Goal: Task Accomplishment & Management: Manage account settings

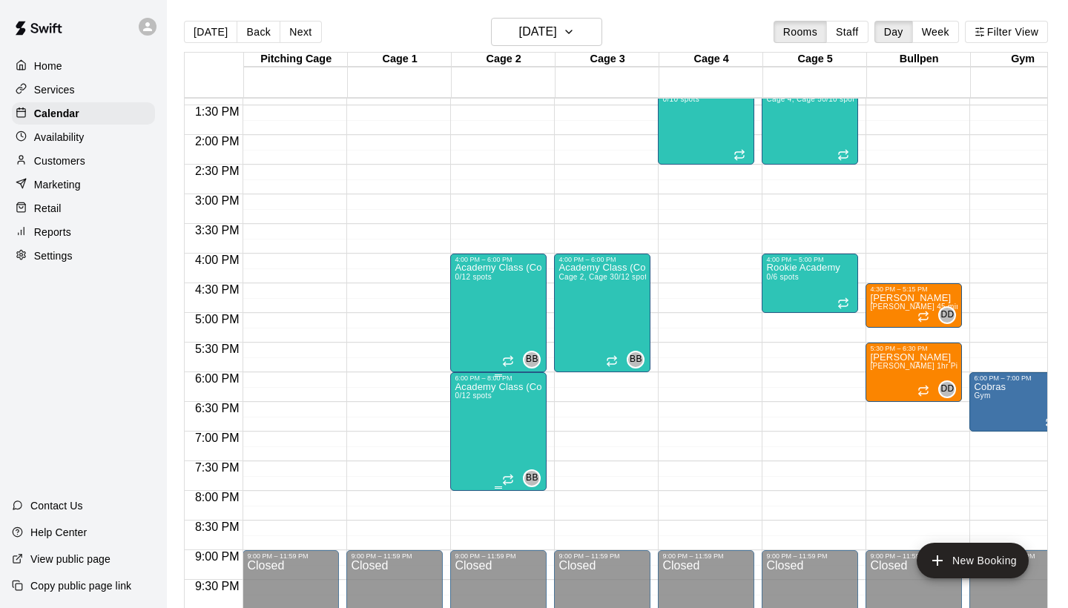
click at [471, 402] on div "0/12 spots filled" at bounding box center [473, 415] width 71 height 27
click at [449, 415] on icon "edit" at bounding box center [453, 417] width 18 height 18
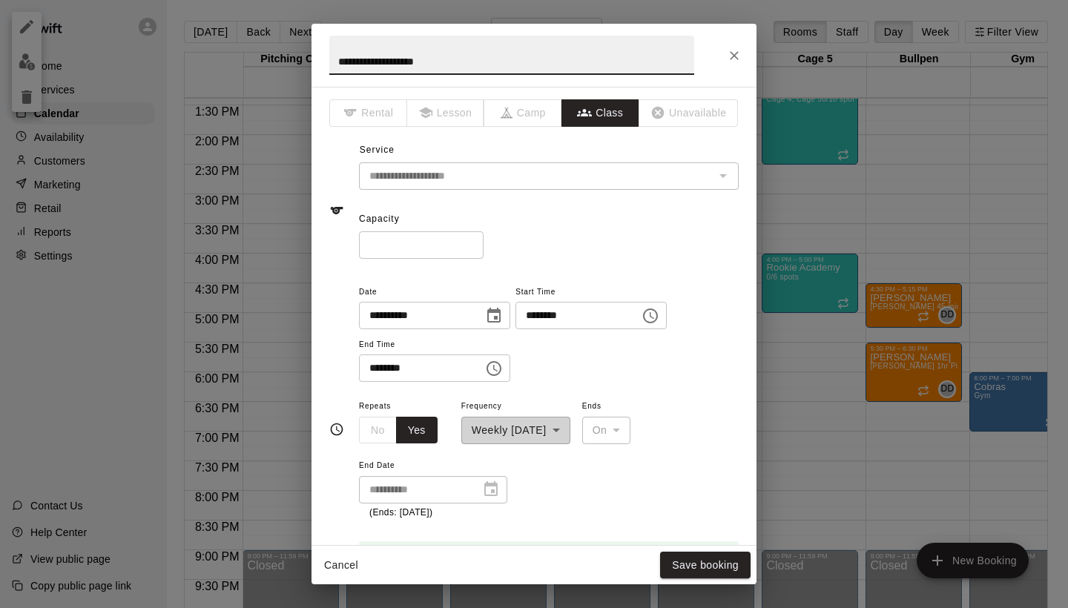
type input "**********"
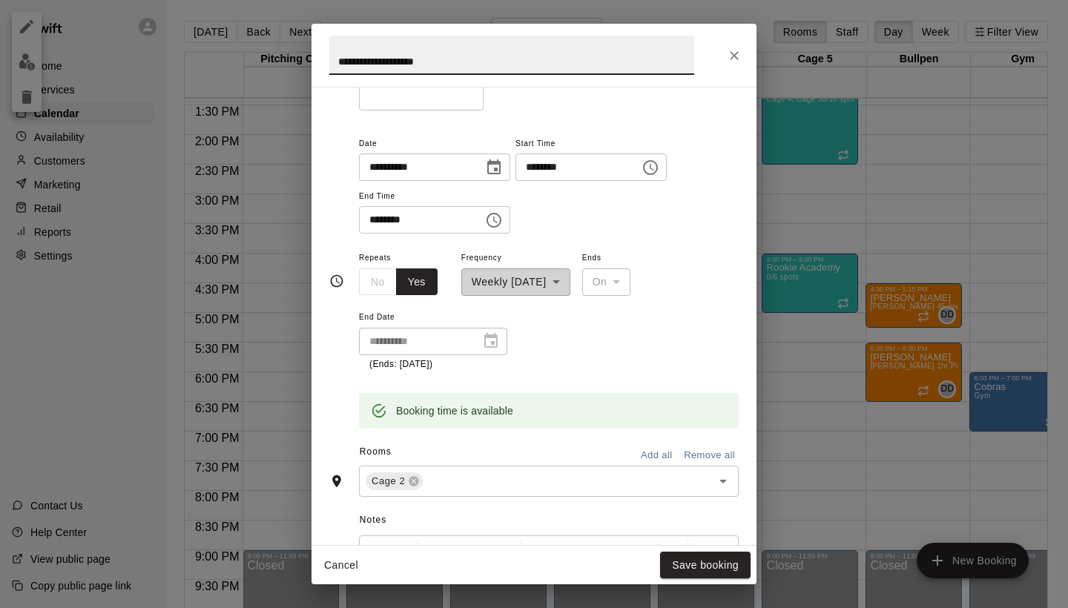
scroll to position [146, 0]
click at [415, 478] on icon at bounding box center [414, 484] width 12 height 12
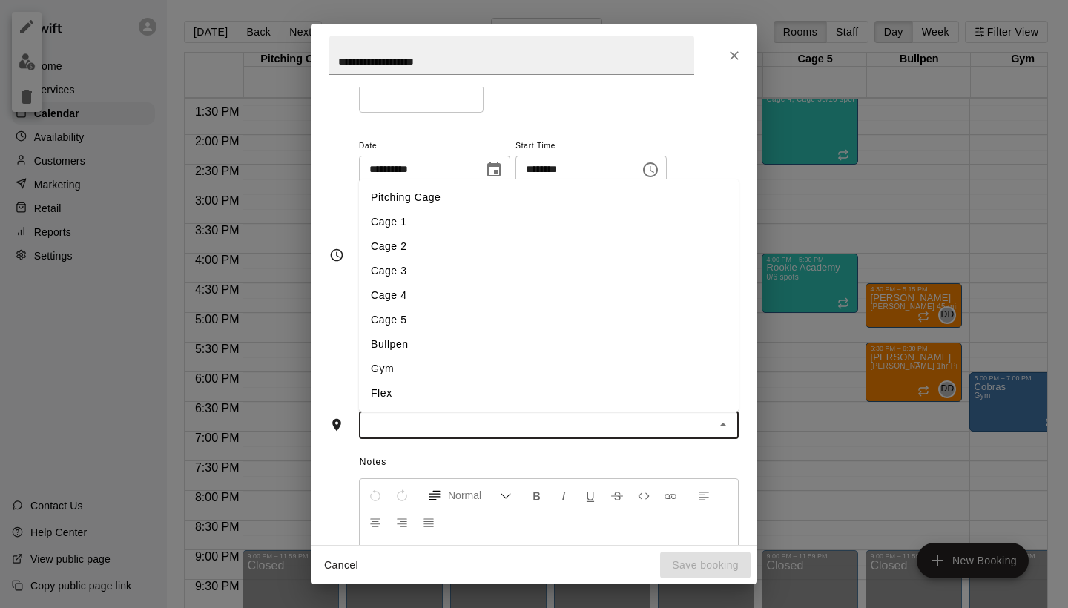
click at [415, 421] on input "text" at bounding box center [536, 425] width 346 height 19
type input "****"
click at [415, 421] on input "****" at bounding box center [536, 425] width 346 height 19
click at [406, 332] on li "Cage 3" at bounding box center [549, 344] width 380 height 24
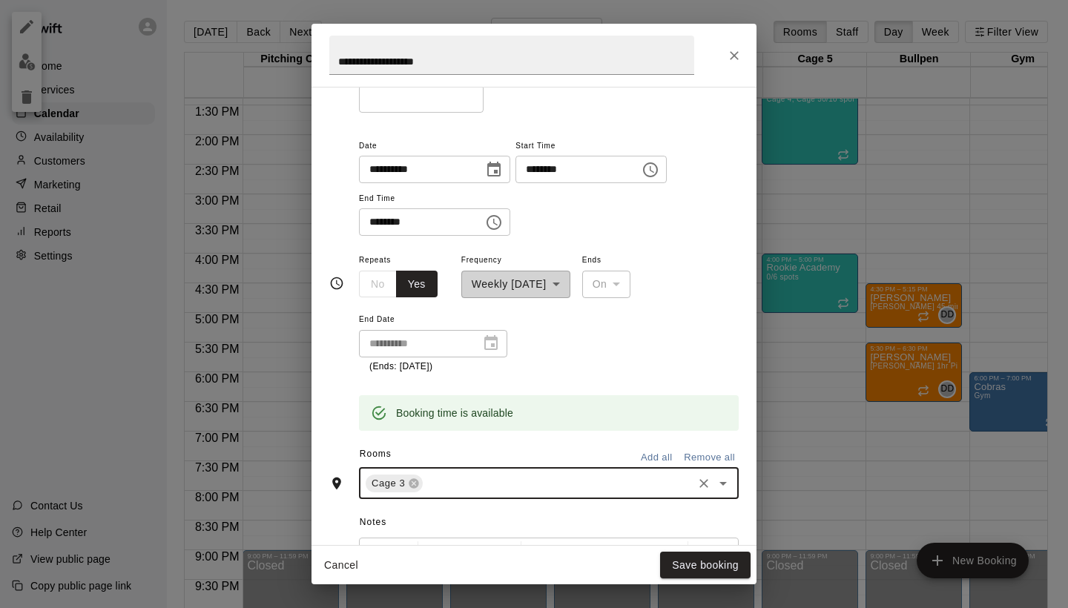
type input "*"
click at [432, 510] on li "Cage 4" at bounding box center [549, 516] width 380 height 24
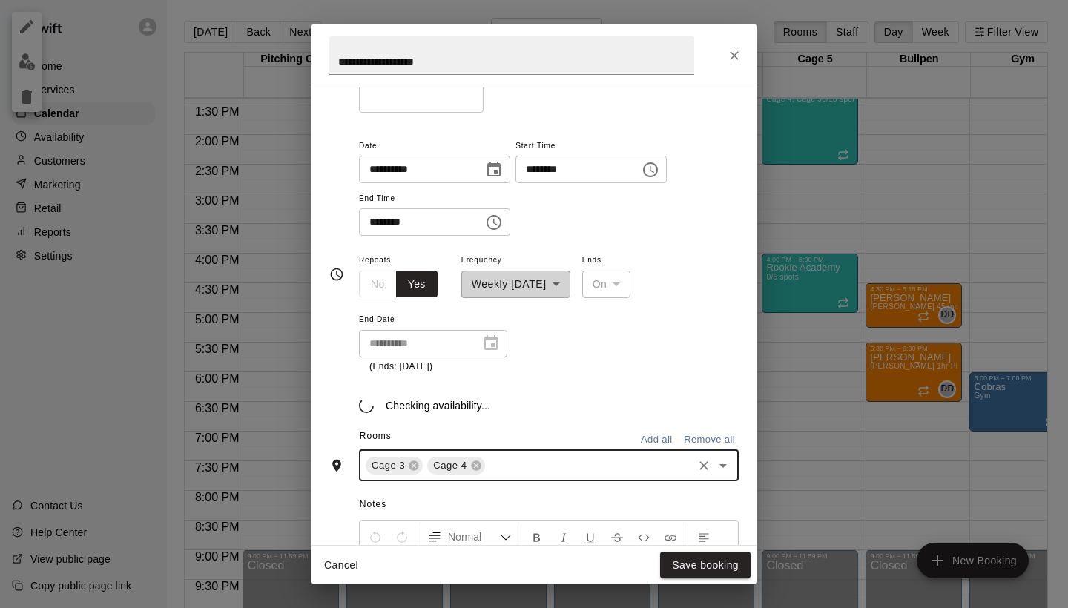
type input "*"
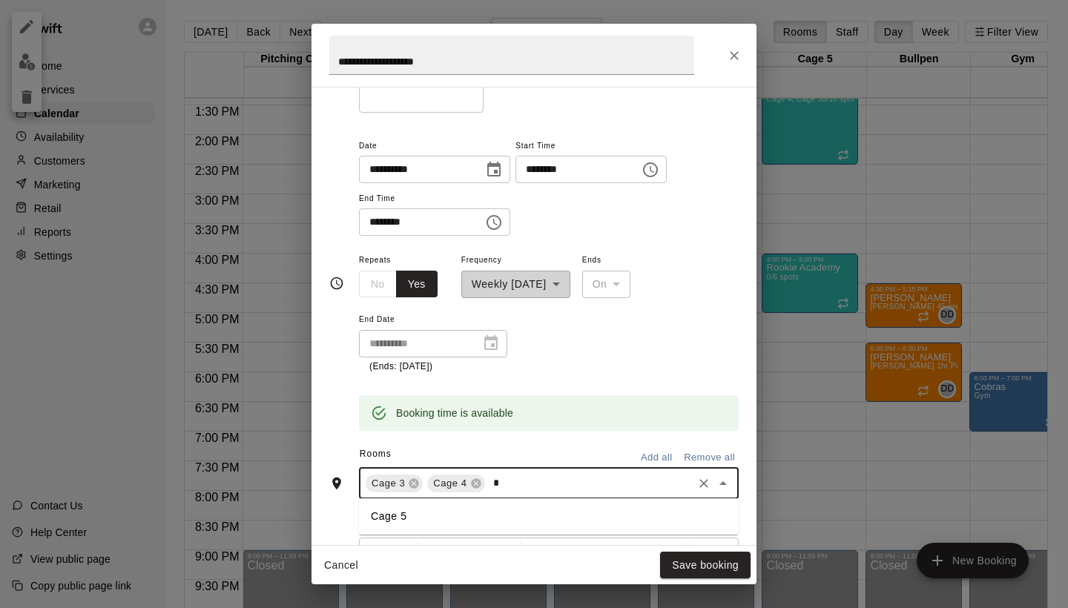
click at [415, 506] on li "Cage 5" at bounding box center [549, 516] width 380 height 24
click at [685, 558] on button "Save booking" at bounding box center [705, 565] width 90 height 27
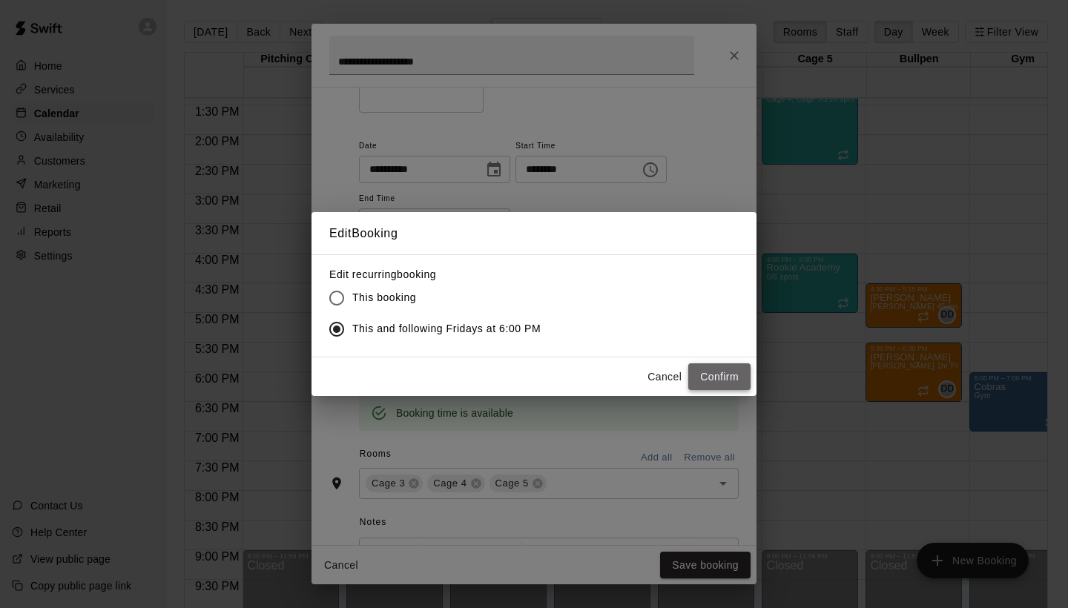
click at [705, 389] on button "Confirm" at bounding box center [719, 376] width 62 height 27
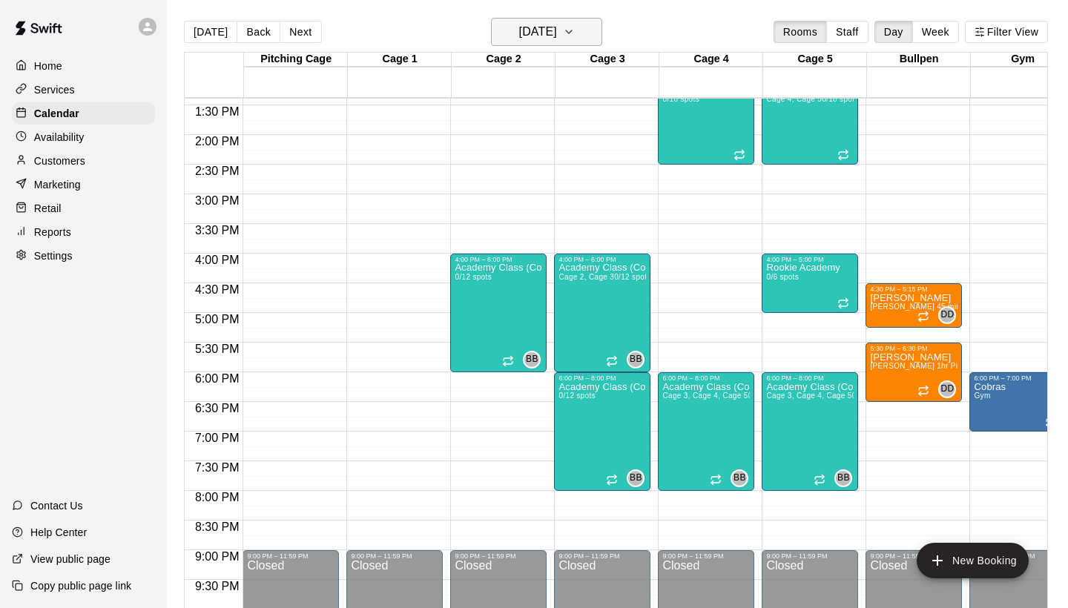
click at [557, 35] on h6 "[DATE]" at bounding box center [538, 32] width 38 height 21
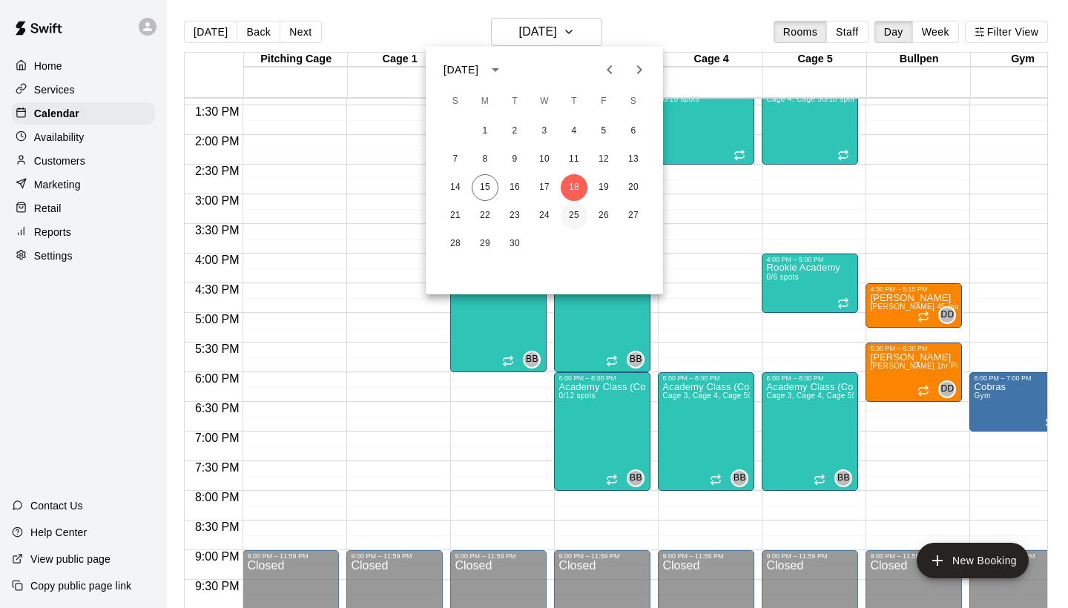
click at [576, 212] on button "25" at bounding box center [574, 215] width 27 height 27
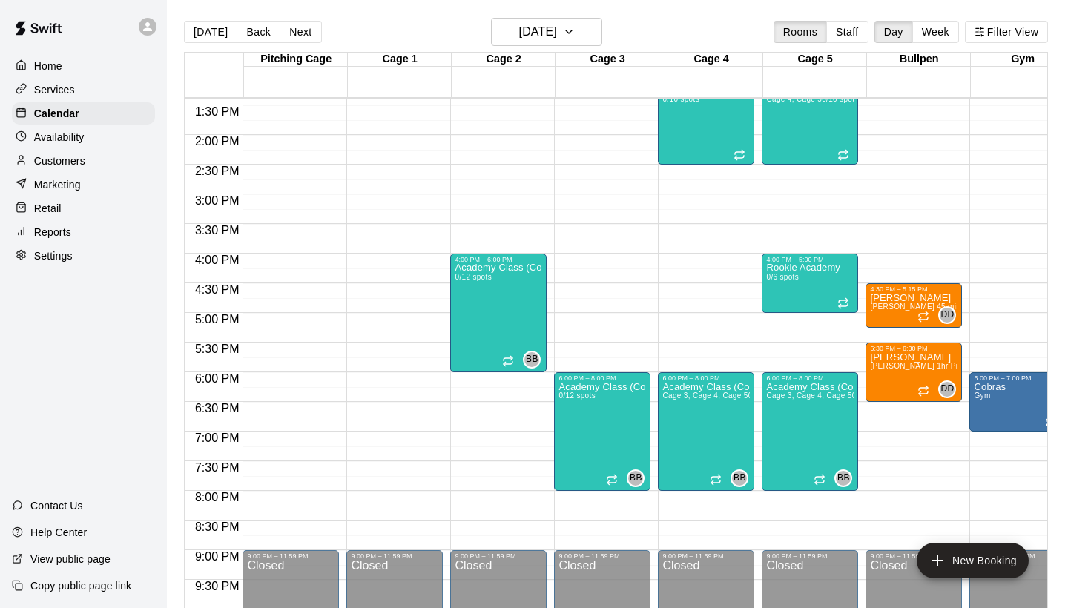
click at [65, 156] on p "Customers" at bounding box center [59, 161] width 51 height 15
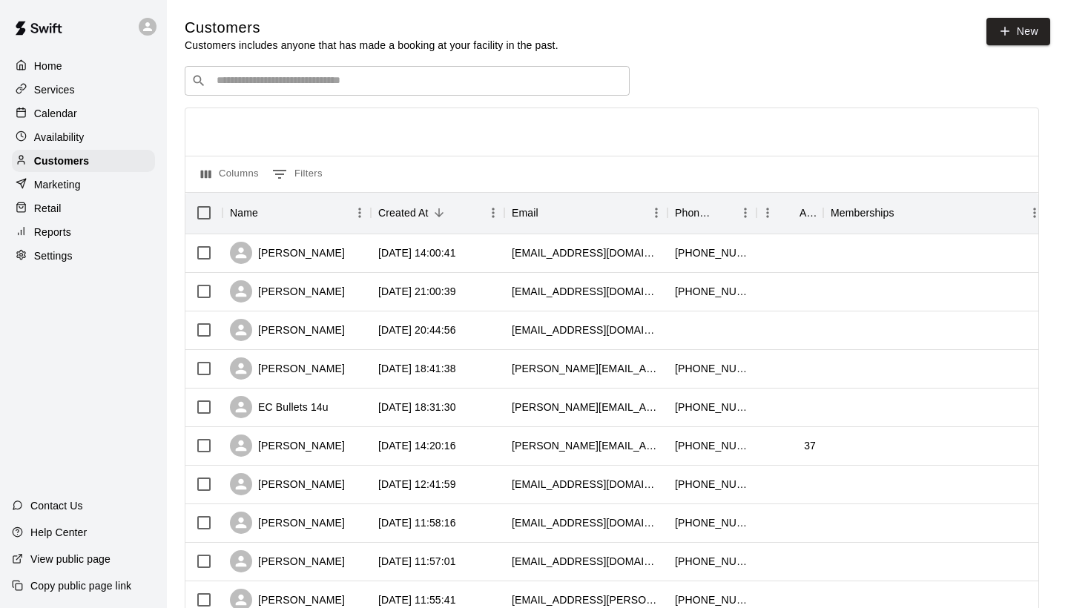
click at [271, 85] on input "Search customers by name or email" at bounding box center [417, 80] width 411 height 15
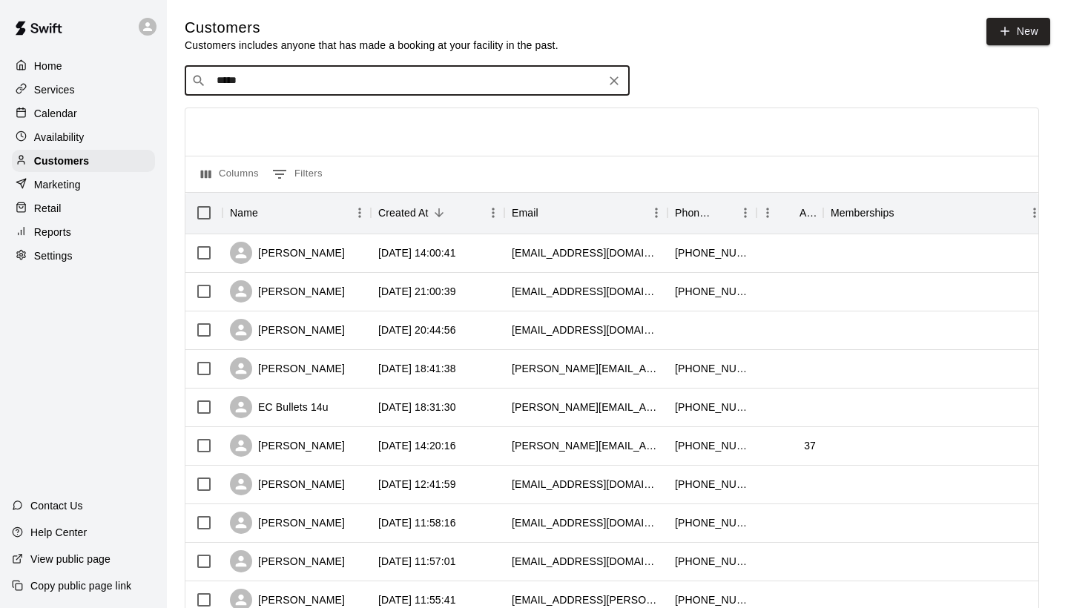
type input "******"
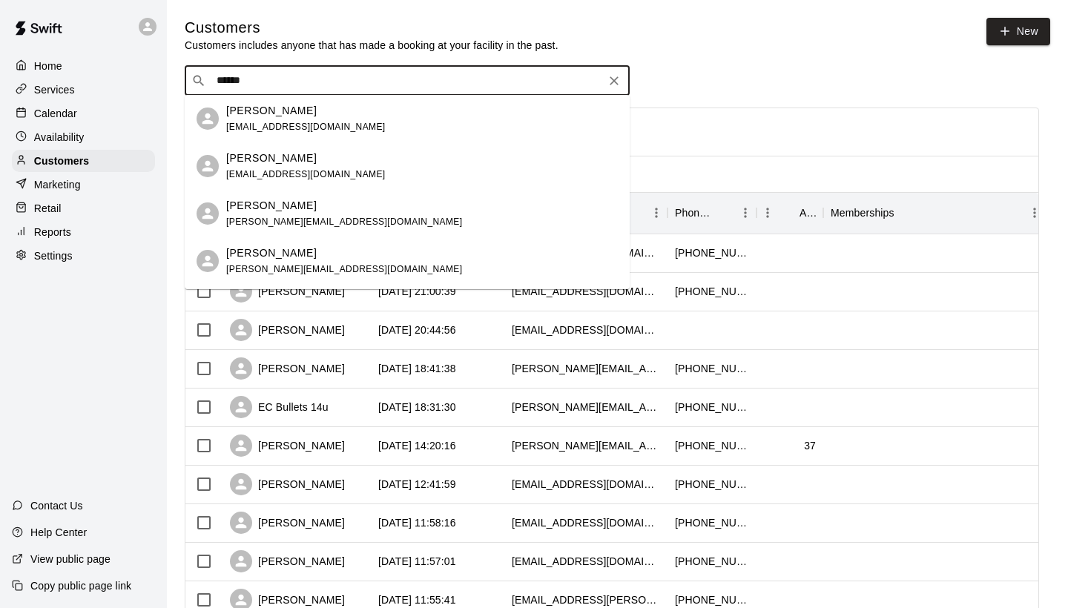
click at [308, 160] on div "[PERSON_NAME]" at bounding box center [305, 159] width 159 height 16
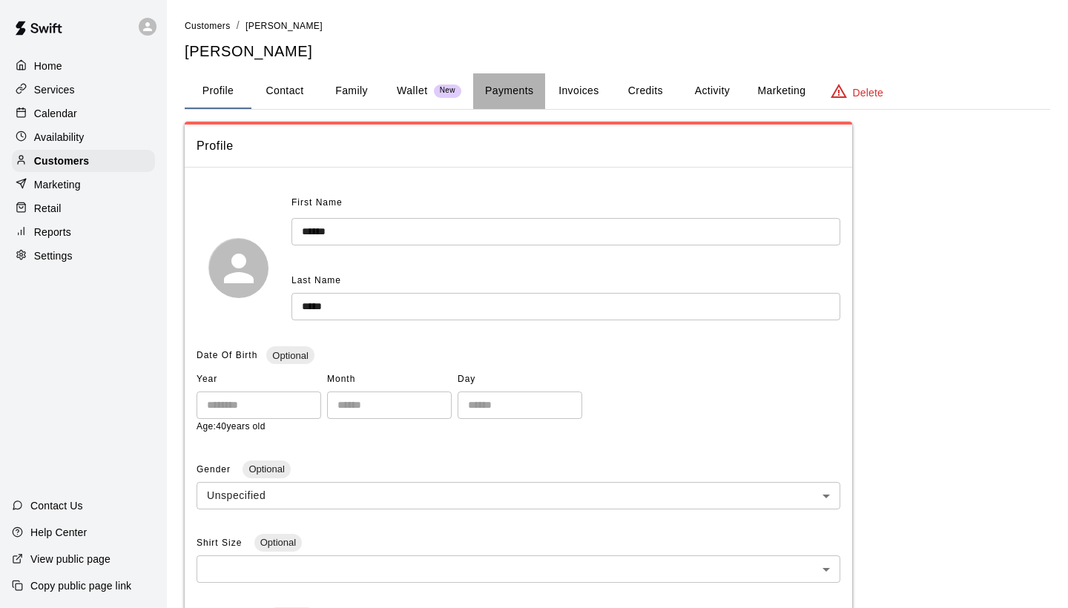
click at [491, 75] on button "Payments" at bounding box center [509, 91] width 72 height 36
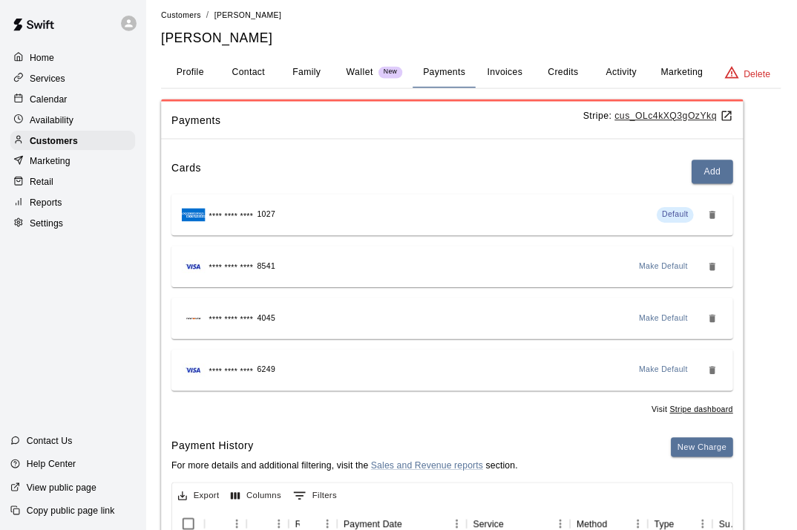
scroll to position [8, 0]
